Goal: Find specific page/section: Find specific page/section

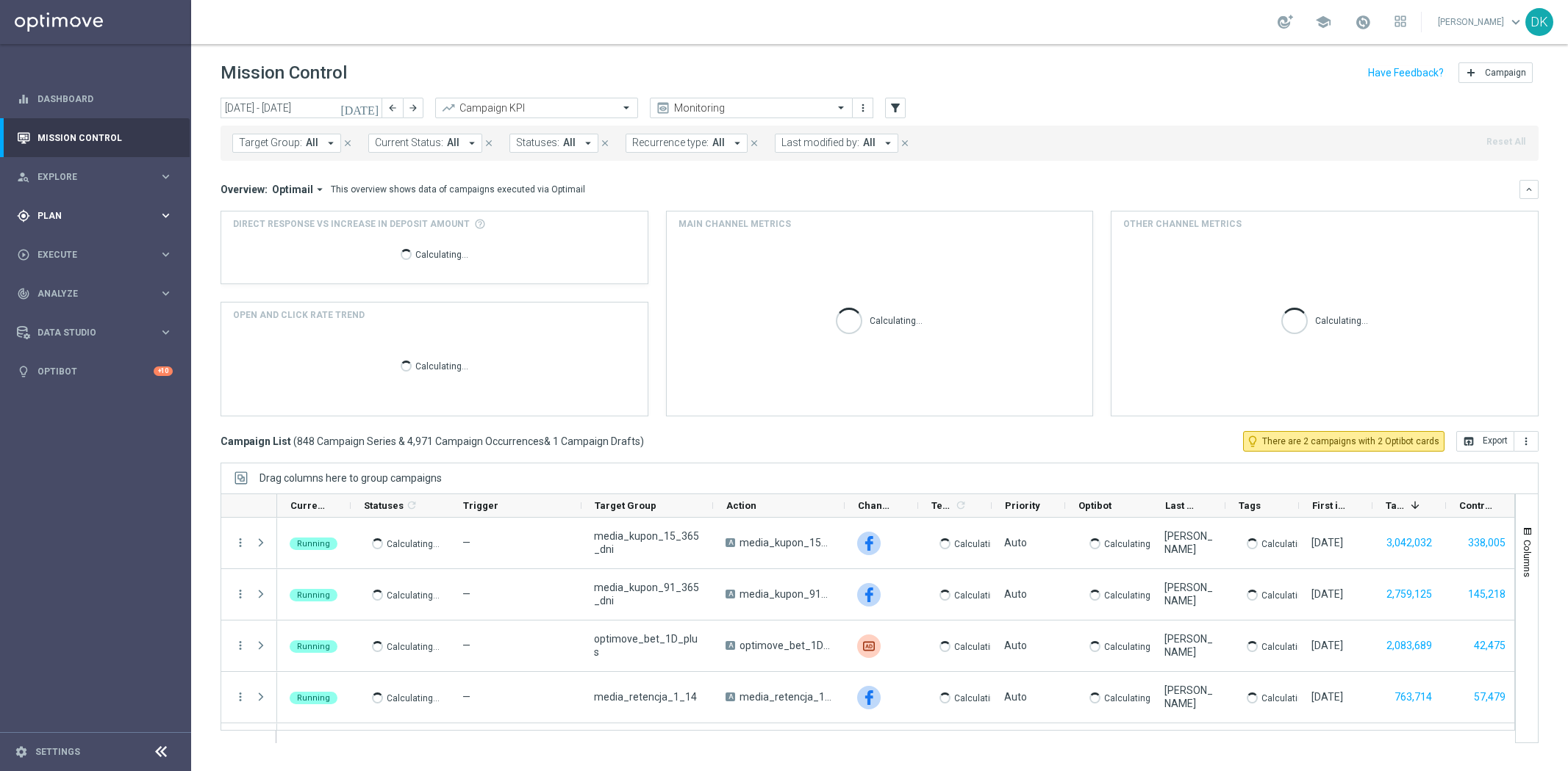
click at [114, 222] on div "gps_fixed Plan keyboard_arrow_right" at bounding box center [95, 215] width 189 height 39
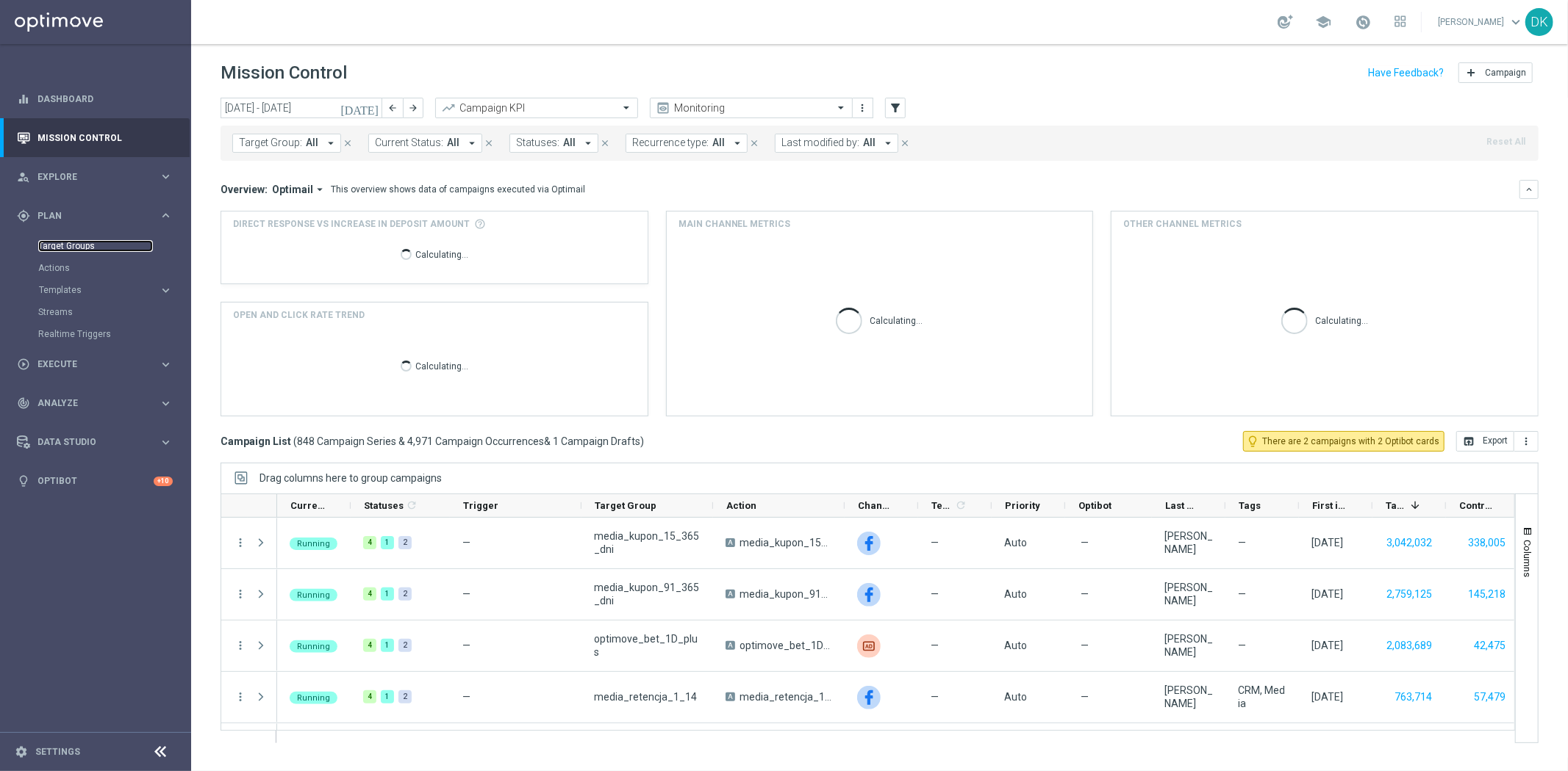
drag, startPoint x: 68, startPoint y: 243, endPoint x: 79, endPoint y: 243, distance: 11.0
click at [68, 243] on link "Target Groups" at bounding box center [96, 246] width 115 height 12
